Goal: Task Accomplishment & Management: Complete application form

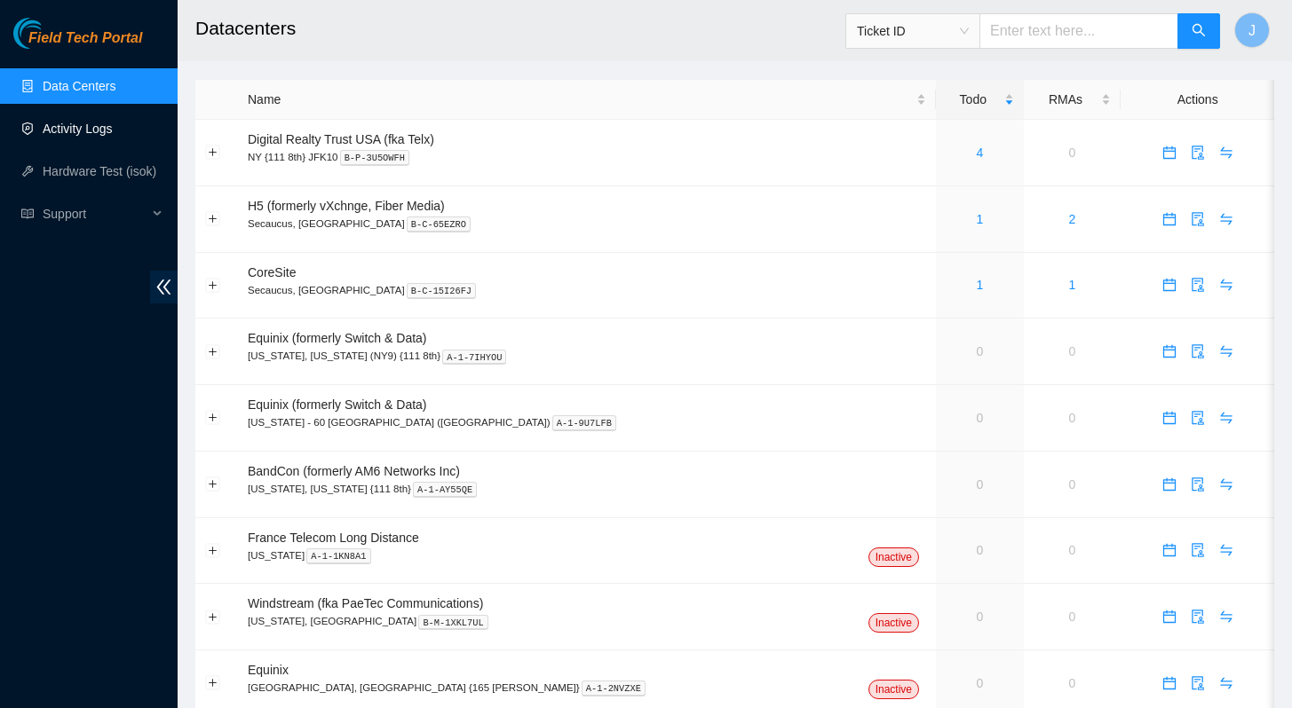
click at [63, 122] on link "Activity Logs" at bounding box center [78, 129] width 70 height 14
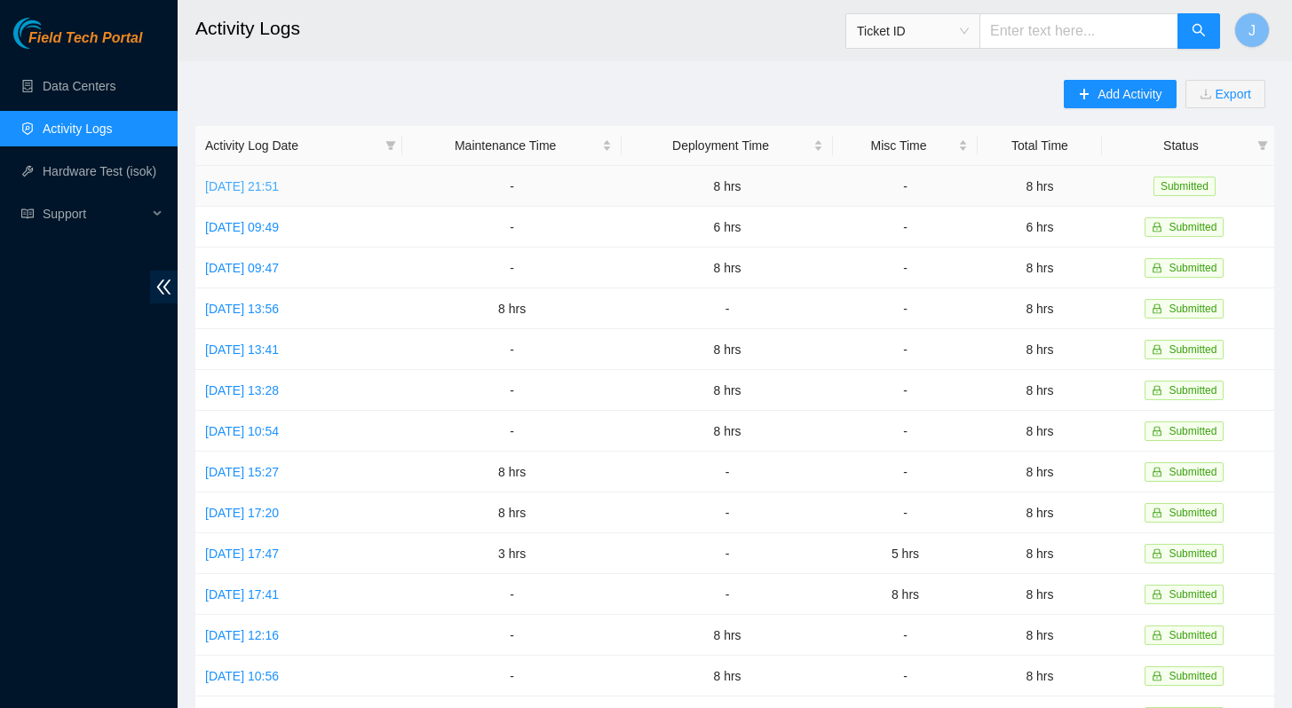
click at [279, 183] on link "[DATE] 21:51" at bounding box center [242, 186] width 74 height 14
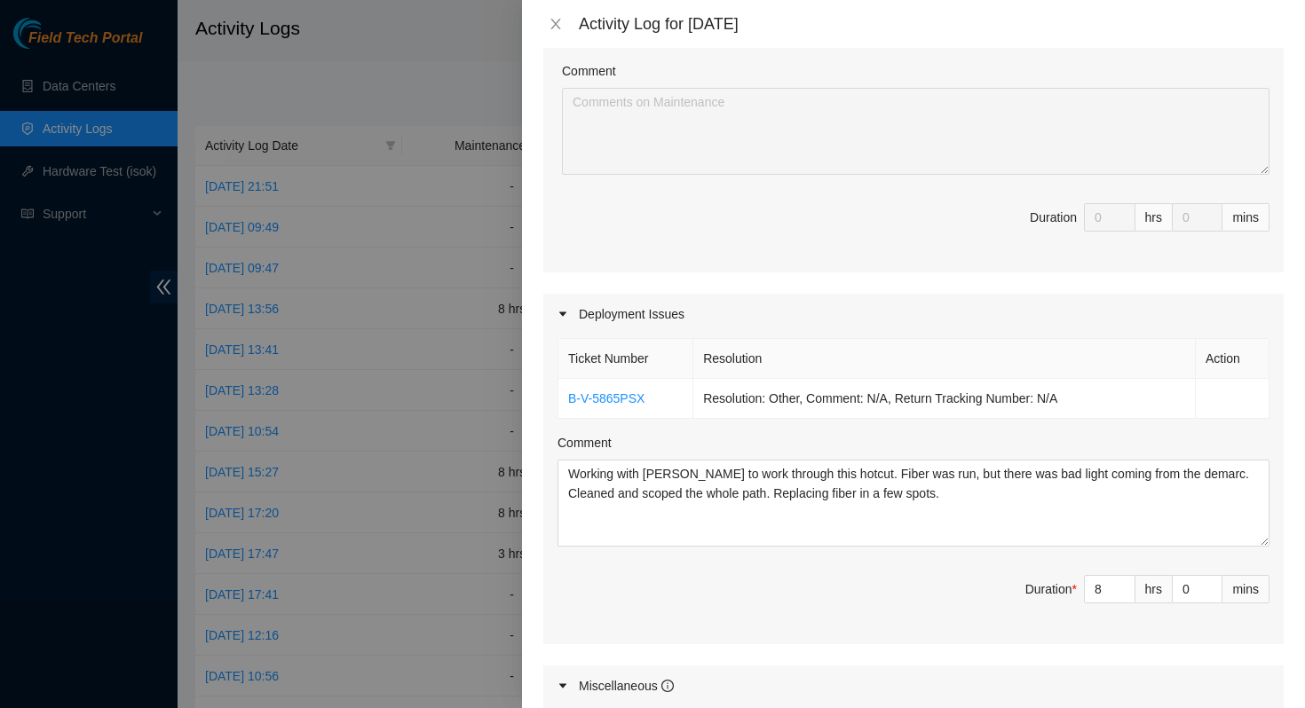
scroll to position [363, 0]
click at [554, 33] on div "Activity Log for [DATE]" at bounding box center [913, 24] width 740 height 20
click at [554, 24] on icon "close" at bounding box center [556, 24] width 14 height 14
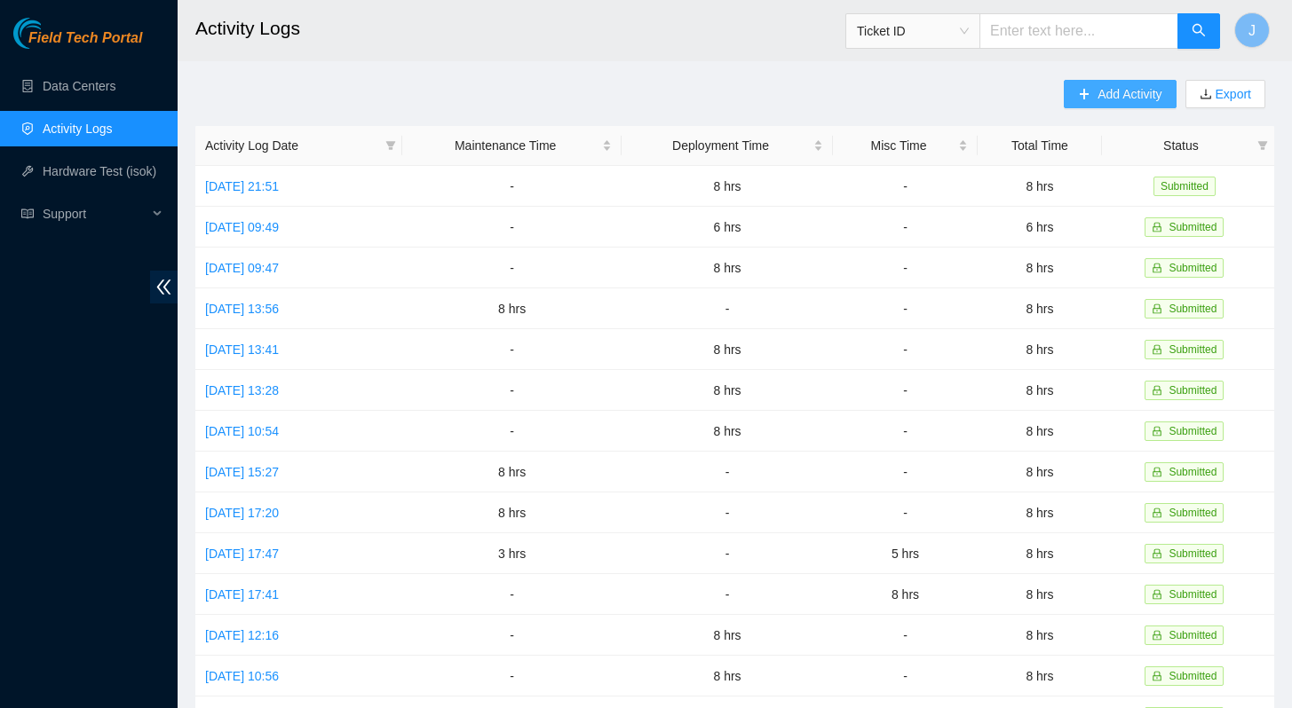
click at [1107, 86] on span "Add Activity" at bounding box center [1129, 94] width 64 height 20
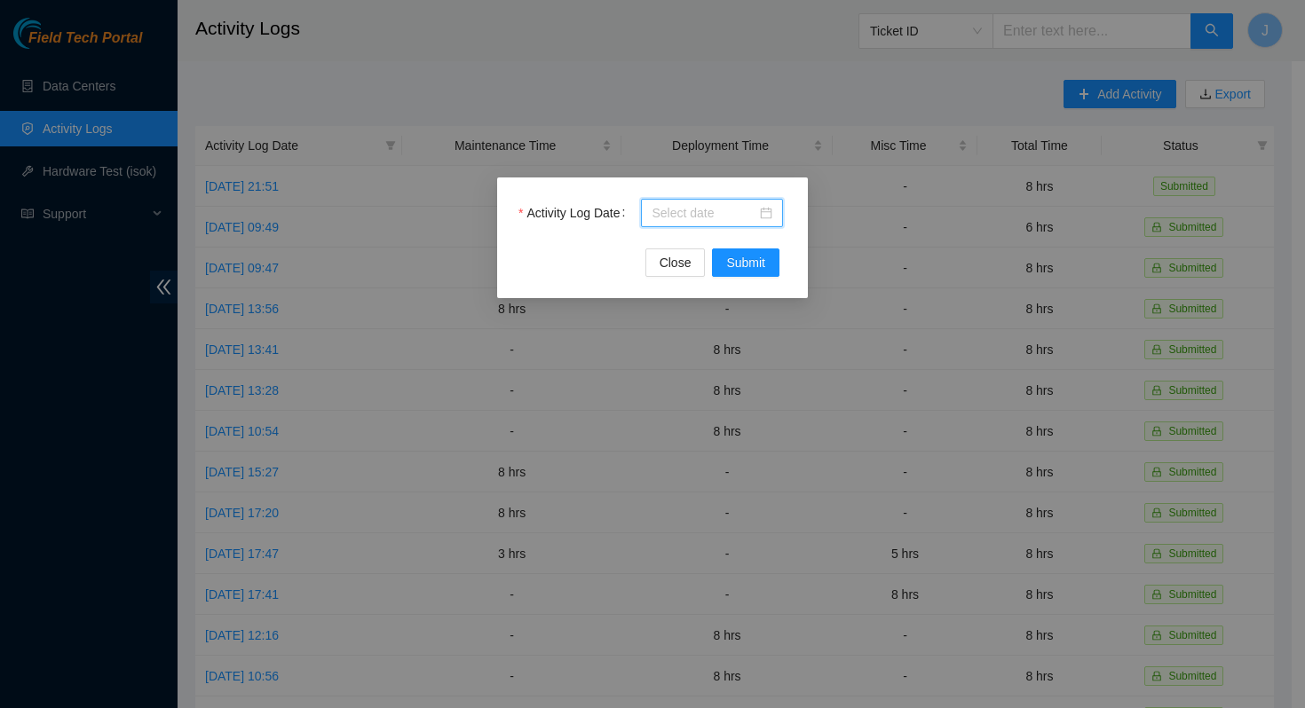
click at [689, 210] on input "Activity Log Date" at bounding box center [704, 213] width 105 height 20
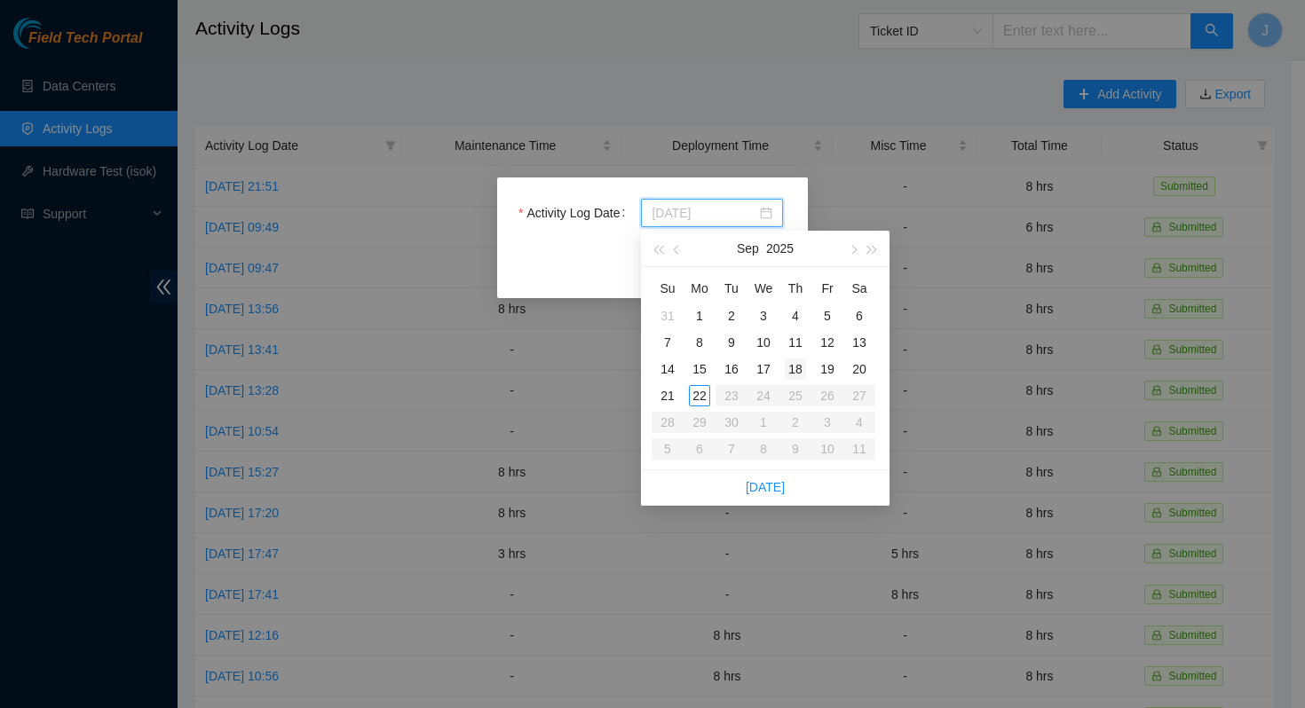
click at [791, 369] on div "18" at bounding box center [795, 369] width 21 height 21
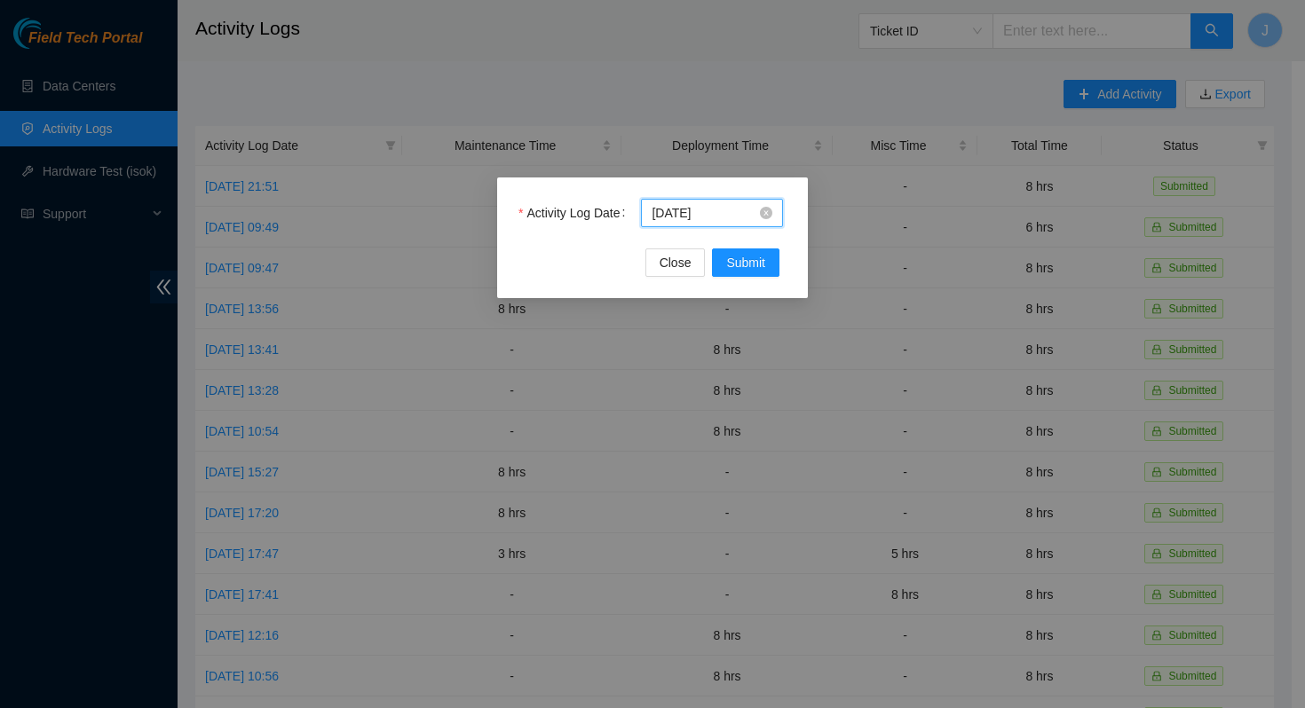
click at [734, 220] on input "[DATE]" at bounding box center [704, 213] width 105 height 20
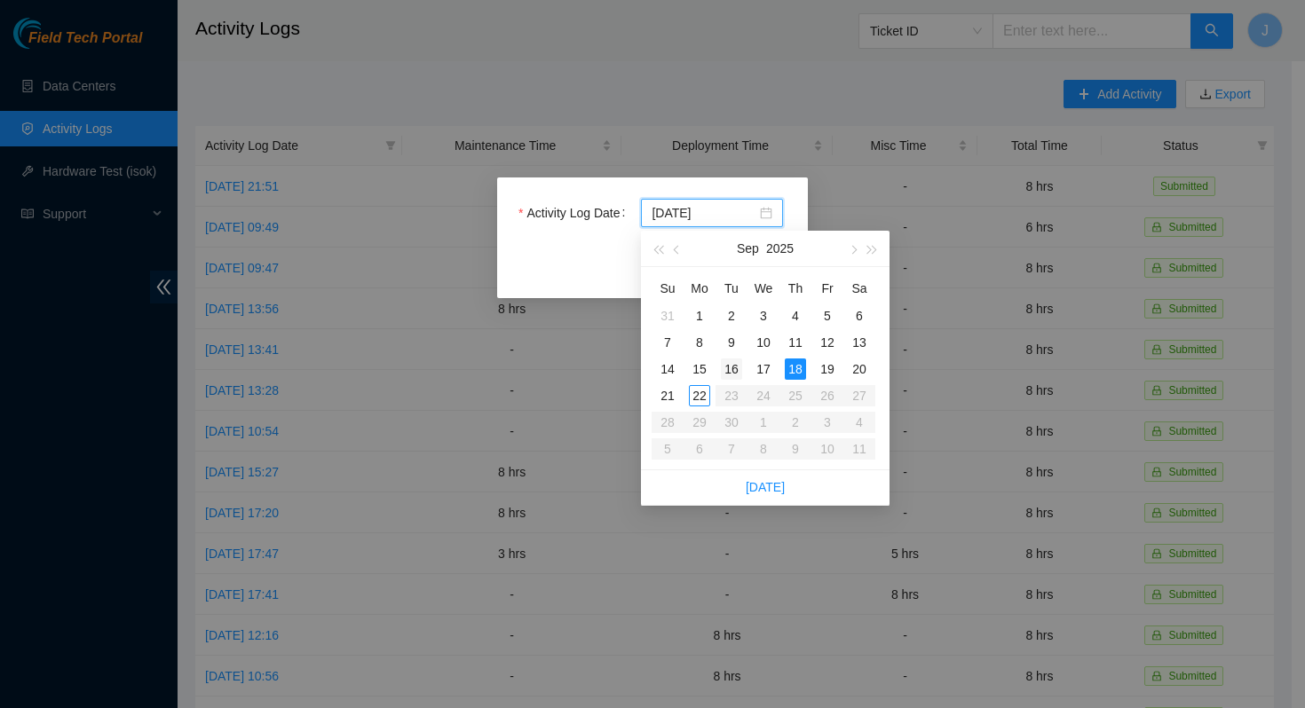
type input "[DATE]"
click at [737, 367] on div "16" at bounding box center [731, 369] width 21 height 21
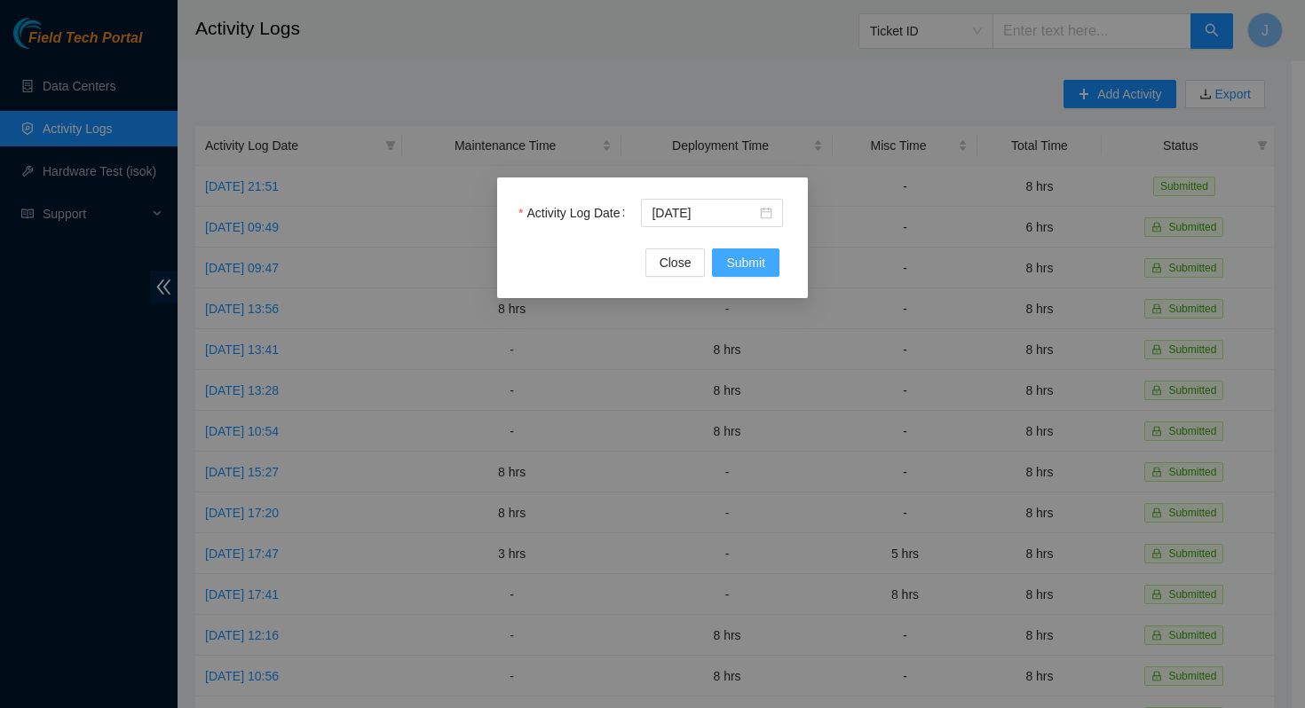
click at [749, 259] on span "Submit" at bounding box center [745, 263] width 39 height 20
